Goal: Task Accomplishment & Management: Manage account settings

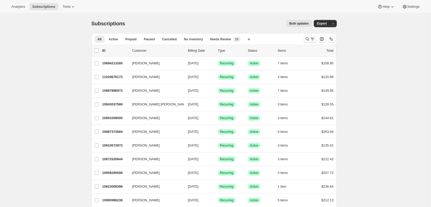
click at [312, 38] on icon "Search and filter results" at bounding box center [312, 38] width 5 height 5
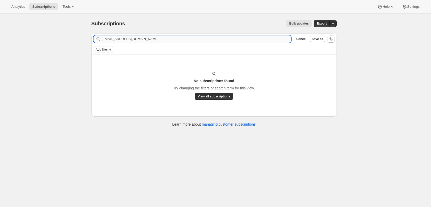
click at [172, 37] on input "mandy_craze@yahoo.com" at bounding box center [196, 38] width 189 height 7
type input "mandy craze"
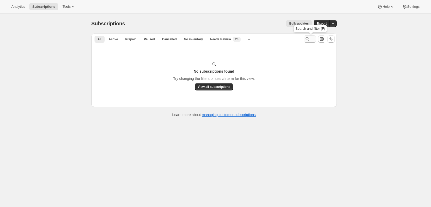
click at [313, 37] on icon "Search and filter results" at bounding box center [312, 38] width 5 height 5
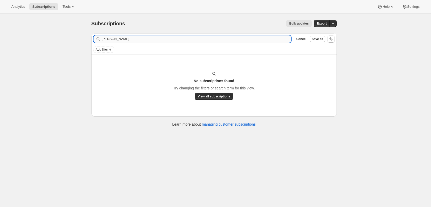
click at [251, 40] on input "mandy craze" at bounding box center [196, 38] width 189 height 7
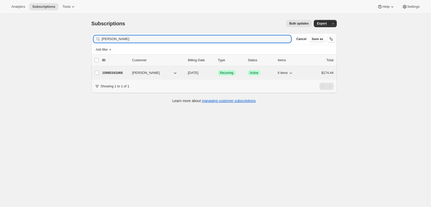
type input "[PERSON_NAME]"
click at [118, 71] on p "10985341068" at bounding box center [115, 72] width 26 height 5
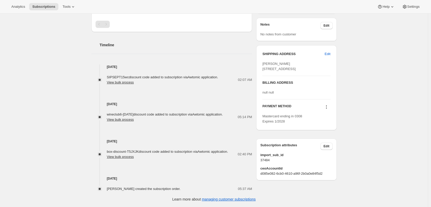
scroll to position [169, 0]
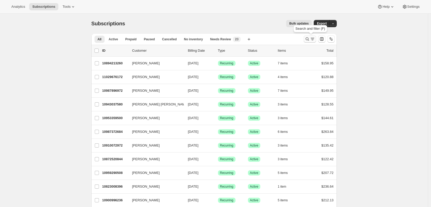
click at [310, 39] on icon "Search and filter results" at bounding box center [307, 38] width 5 height 5
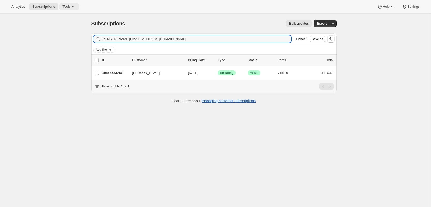
type input "Elizabeth@kellycorealty.com"
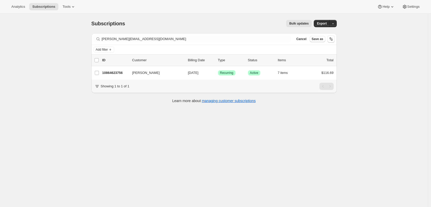
click at [20, 20] on div "Subscriptions. This page is ready Subscriptions Bulk updates More actions Bulk …" at bounding box center [214, 117] width 428 height 207
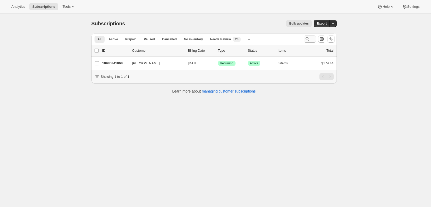
click at [314, 38] on icon "Search and filter results" at bounding box center [313, 38] width 4 height 1
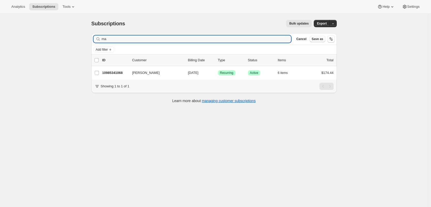
type input "m"
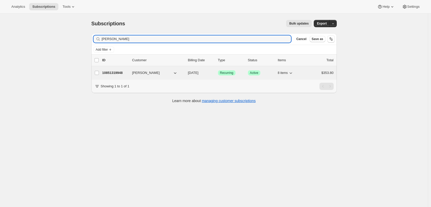
type input "[PERSON_NAME]"
click at [121, 72] on p "10851319948" at bounding box center [115, 72] width 26 height 5
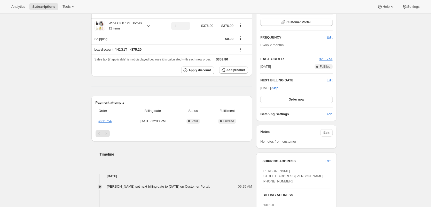
scroll to position [78, 0]
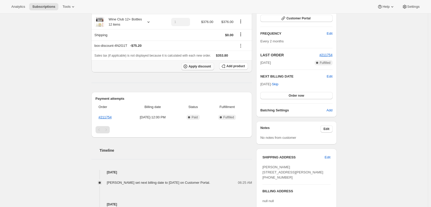
click at [196, 65] on span "Apply discount" at bounding box center [199, 66] width 22 height 4
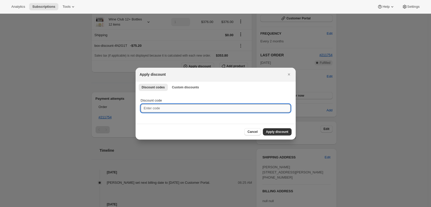
drag, startPoint x: 175, startPoint y: 109, endPoint x: 230, endPoint y: 110, distance: 55.5
click at [175, 109] on input "Discount code" at bounding box center [216, 108] width 150 height 8
paste input "SIPSEPT15"
type input "SIPSEPT15"
click at [274, 130] on span "Apply discount" at bounding box center [277, 132] width 22 height 4
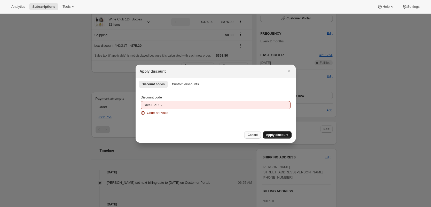
click at [256, 137] on button "Cancel" at bounding box center [252, 134] width 16 height 7
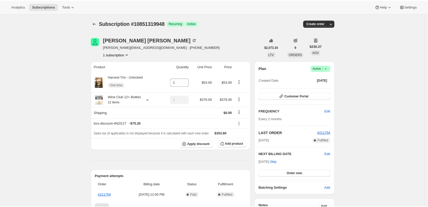
scroll to position [78, 0]
